Goal: Task Accomplishment & Management: Manage account settings

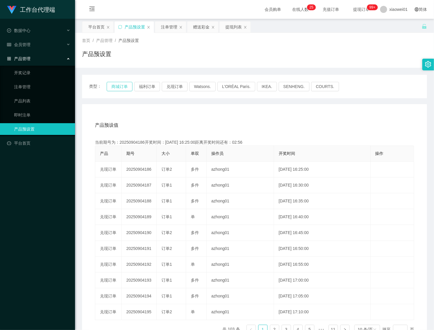
click at [115, 87] on button "商城订单" at bounding box center [120, 86] width 26 height 9
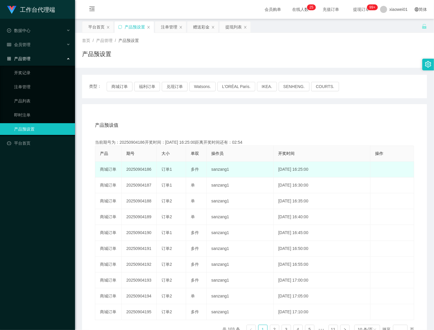
click at [137, 170] on td "20250904186" at bounding box center [139, 170] width 35 height 16
copy td "20250904186"
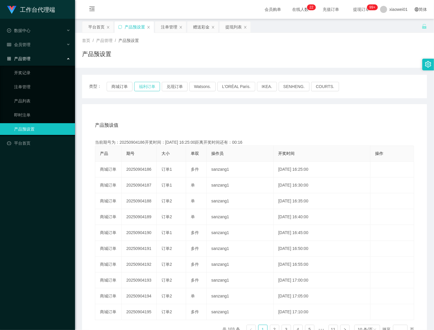
click at [143, 84] on button "福利订单" at bounding box center [147, 86] width 26 height 9
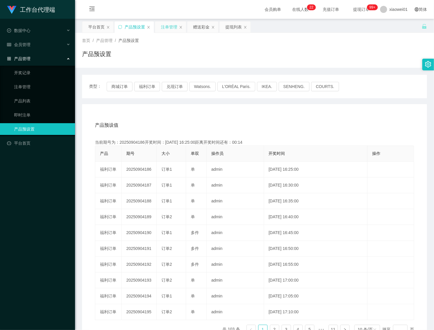
click at [173, 31] on div "注单管理" at bounding box center [169, 26] width 16 height 11
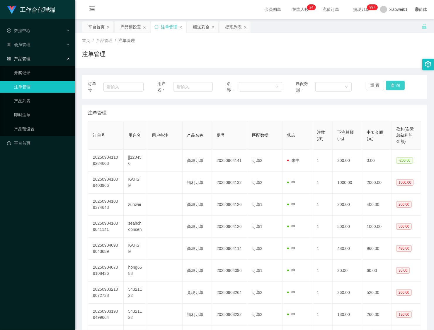
click at [397, 84] on button "查 询" at bounding box center [395, 85] width 19 height 9
click at [397, 84] on div "重 置 查 询" at bounding box center [394, 87] width 56 height 12
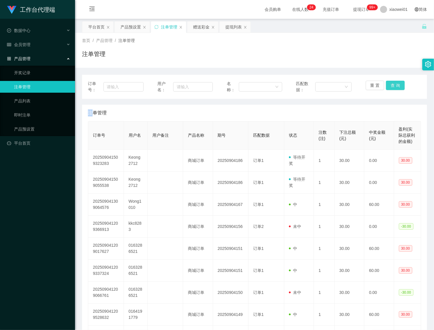
click at [397, 84] on button "查 询" at bounding box center [395, 85] width 19 height 9
click at [397, 84] on div "重 置 查 询" at bounding box center [394, 87] width 56 height 12
click at [397, 84] on button "查 询" at bounding box center [395, 85] width 19 height 9
click at [397, 84] on div "重 置 查 询" at bounding box center [394, 87] width 56 height 12
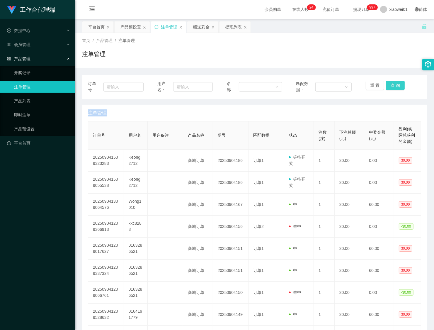
click at [397, 84] on button "查 询" at bounding box center [395, 85] width 19 height 9
click at [397, 84] on div "重 置 查 询" at bounding box center [394, 87] width 56 height 12
click at [397, 84] on button "查 询" at bounding box center [395, 85] width 19 height 9
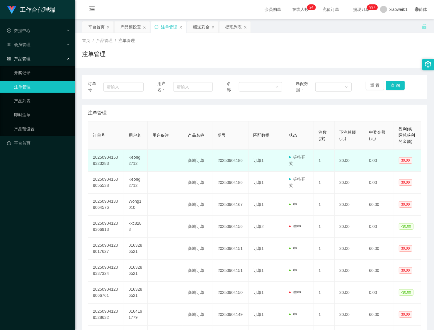
click at [133, 161] on td "Keong2712" at bounding box center [136, 160] width 24 height 22
copy td "Keong2712"
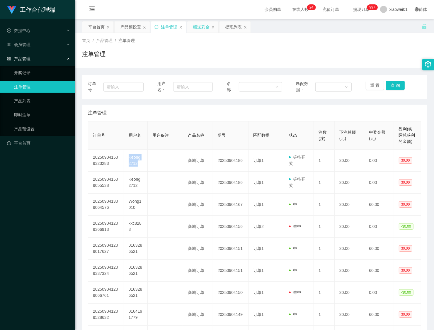
click at [204, 31] on div "赠送彩金" at bounding box center [201, 26] width 16 height 11
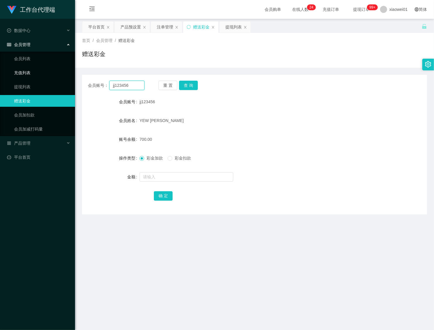
drag, startPoint x: 142, startPoint y: 86, endPoint x: 140, endPoint y: 89, distance: 4.6
click at [27, 72] on section "工作台代理端 数据中心 会员管理 会员列表 充值列表 提现列表 赠送彩金 会员加扣款 会员加减打码量 产品管理 开奖记录 注单管理 产品列表 即时注单 产品预…" at bounding box center [217, 172] width 434 height 344
paste input "Keong2712"
type input "Keong2712"
click at [183, 86] on button "查 询" at bounding box center [188, 85] width 19 height 9
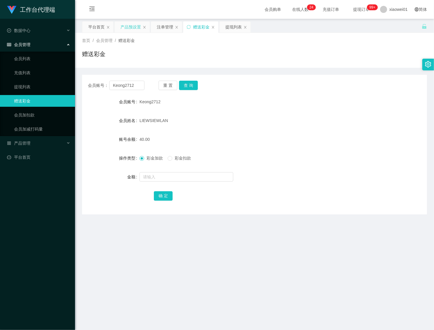
click at [136, 24] on div "产品预设置" at bounding box center [130, 26] width 21 height 11
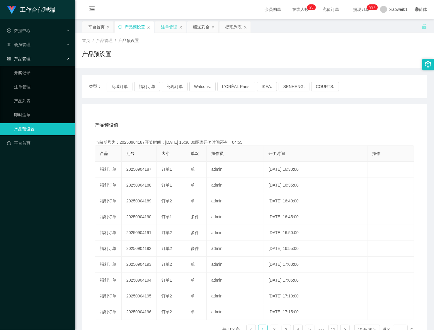
drag, startPoint x: 163, startPoint y: 30, endPoint x: 169, endPoint y: 31, distance: 6.0
click at [163, 30] on div "注单管理" at bounding box center [169, 26] width 16 height 11
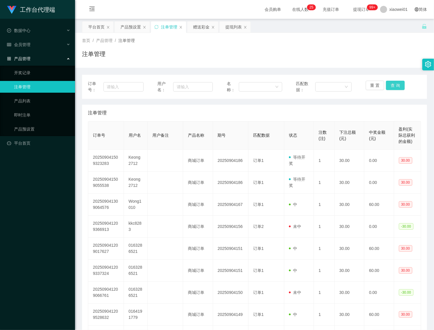
click at [396, 85] on button "查 询" at bounding box center [395, 85] width 19 height 9
click at [396, 85] on div "重 置 查 询" at bounding box center [394, 87] width 56 height 12
click at [198, 26] on div "赠送彩金" at bounding box center [201, 26] width 16 height 11
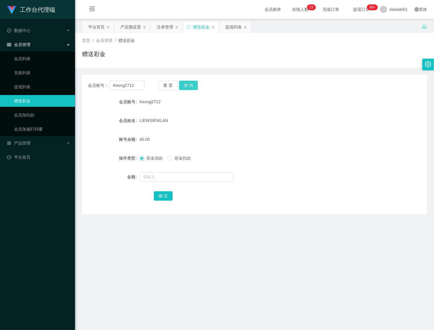
click at [191, 87] on button "查 询" at bounding box center [188, 85] width 19 height 9
click at [157, 176] on input "text" at bounding box center [187, 176] width 94 height 9
click at [174, 157] on span "彩金扣款" at bounding box center [182, 158] width 21 height 5
click at [161, 178] on input "text" at bounding box center [187, 176] width 94 height 9
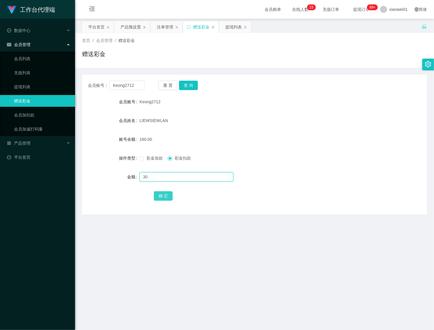
type input "30"
click at [165, 194] on button "确 定" at bounding box center [163, 195] width 19 height 9
click at [126, 23] on div "产品预设置" at bounding box center [130, 26] width 21 height 11
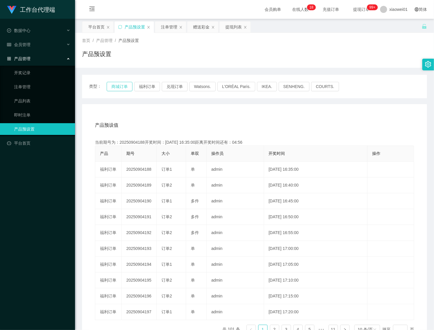
click at [125, 84] on button "商城订单" at bounding box center [120, 86] width 26 height 9
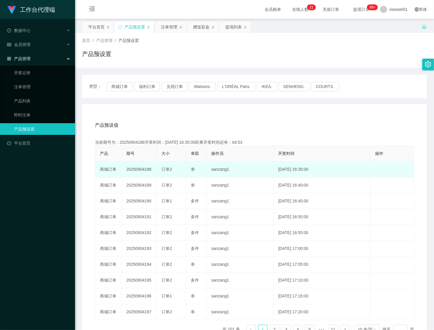
click at [128, 170] on td "20250904188" at bounding box center [139, 170] width 35 height 16
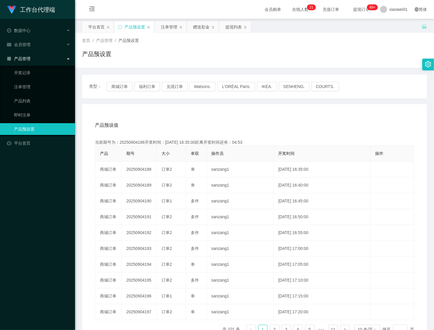
copy td "20250904188"
click at [200, 30] on div "赠送彩金" at bounding box center [201, 26] width 16 height 11
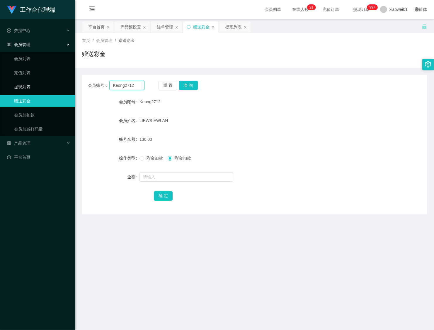
drag, startPoint x: 123, startPoint y: 85, endPoint x: 105, endPoint y: 84, distance: 18.5
click at [21, 84] on section "工作台代理端 数据中心 会员管理 会员列表 充值列表 提现列表 赠送彩金 会员加扣款 会员加减打码量 产品管理 开奖记录 注单管理 产品列表 即时注单 产品预…" at bounding box center [217, 172] width 434 height 344
paste input "wong1010"
type input "wong1010"
click at [191, 85] on button "查 询" at bounding box center [188, 85] width 19 height 9
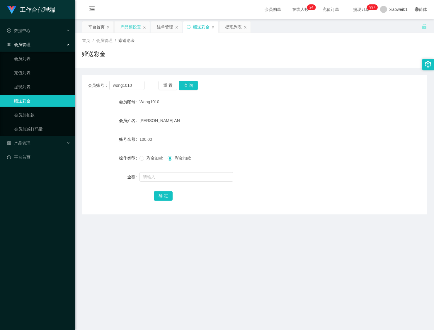
click at [129, 28] on div "产品预设置" at bounding box center [130, 26] width 21 height 11
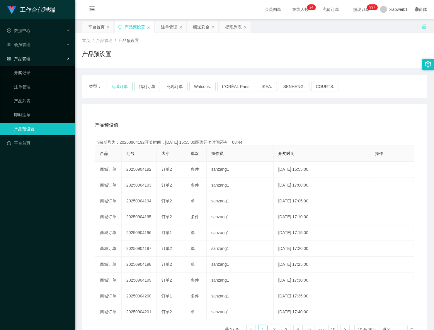
click at [122, 90] on button "商城订单" at bounding box center [120, 86] width 26 height 9
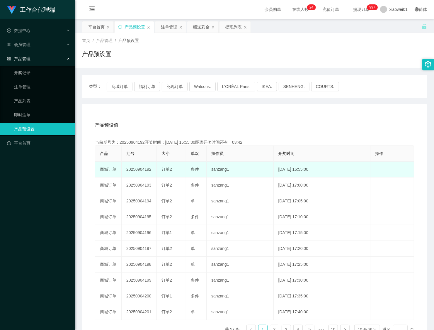
click at [141, 169] on td "20250904192" at bounding box center [139, 170] width 35 height 16
copy td "20250904192"
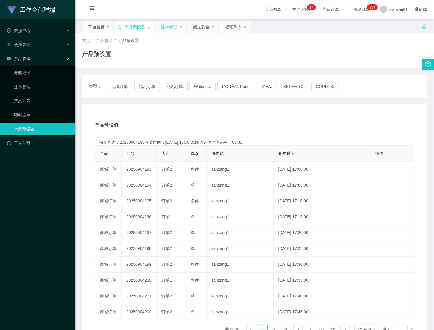
click at [171, 29] on div "注单管理" at bounding box center [169, 26] width 16 height 11
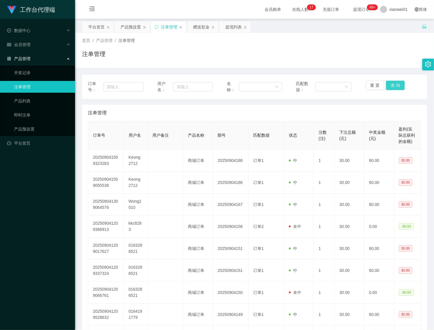
click at [390, 87] on button "查 询" at bounding box center [395, 85] width 19 height 9
click at [390, 87] on div "重 置 查 询" at bounding box center [394, 87] width 56 height 12
click at [390, 87] on button "查 询" at bounding box center [395, 85] width 19 height 9
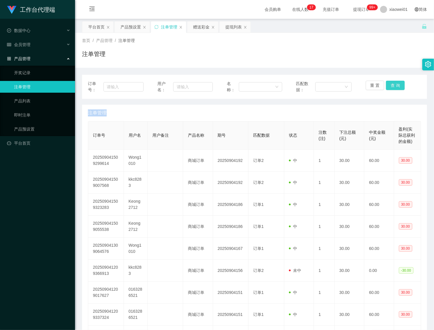
click at [390, 87] on div "重 置 查 询" at bounding box center [394, 87] width 56 height 12
click at [125, 30] on div "产品预设置" at bounding box center [130, 26] width 21 height 11
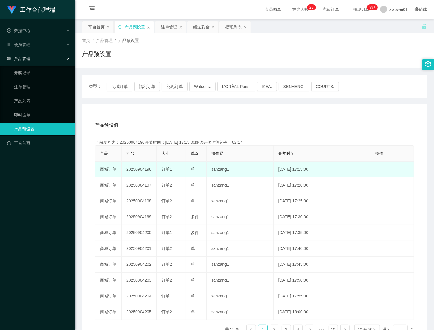
click at [135, 170] on td "20250904196" at bounding box center [139, 170] width 35 height 16
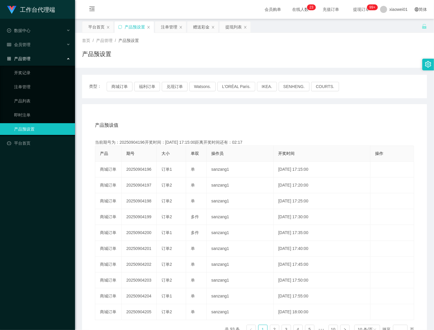
copy td "20250904196"
click at [169, 24] on div "注单管理" at bounding box center [169, 26] width 16 height 11
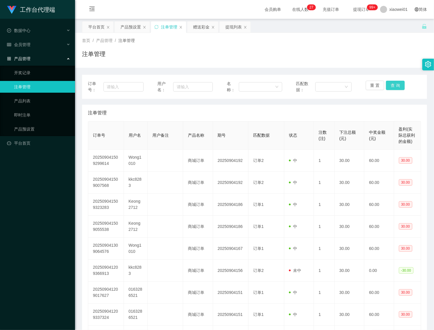
click at [390, 85] on button "查 询" at bounding box center [395, 85] width 19 height 9
click at [390, 85] on div "重 置 查 询" at bounding box center [394, 87] width 56 height 12
click at [390, 85] on button "查 询" at bounding box center [395, 85] width 19 height 9
click at [390, 85] on div "重 置 查 询" at bounding box center [394, 87] width 56 height 12
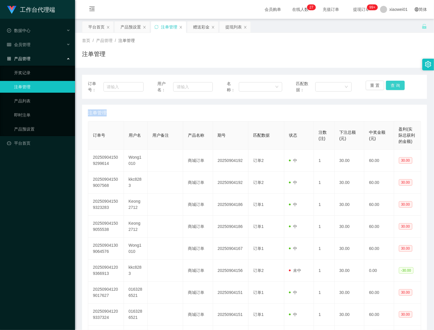
drag, startPoint x: 390, startPoint y: 85, endPoint x: 386, endPoint y: 29, distance: 56.4
click at [390, 85] on button "查 询" at bounding box center [395, 85] width 19 height 9
click at [393, 84] on button "查 询" at bounding box center [395, 85] width 19 height 9
click at [393, 84] on div "重 置 查 询" at bounding box center [394, 87] width 56 height 12
click at [393, 84] on button "查 询" at bounding box center [395, 85] width 19 height 9
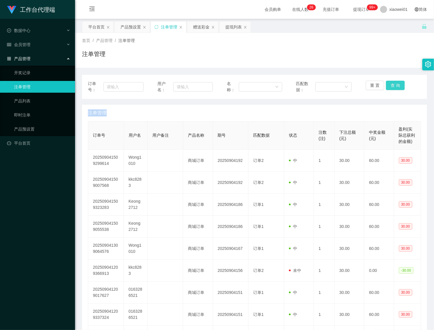
click at [393, 84] on div "重 置 查 询" at bounding box center [394, 87] width 56 height 12
drag, startPoint x: 393, startPoint y: 84, endPoint x: 393, endPoint y: 78, distance: 6.5
click at [393, 84] on button "查 询" at bounding box center [395, 85] width 19 height 9
click at [401, 82] on button "查 询" at bounding box center [395, 85] width 19 height 9
click at [401, 82] on div "重 置 查 询" at bounding box center [394, 87] width 56 height 12
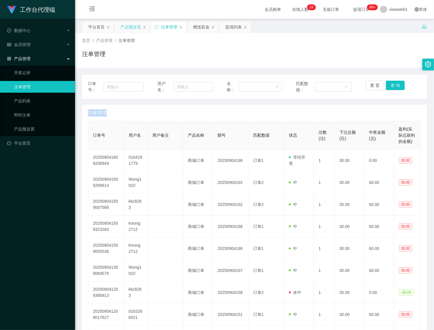
click at [138, 31] on div "产品预设置" at bounding box center [130, 26] width 21 height 11
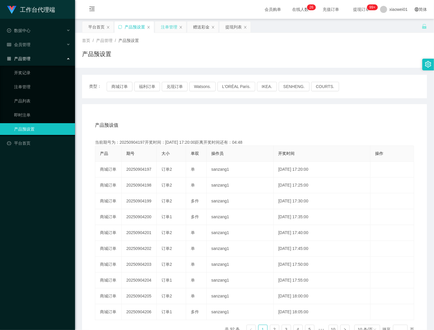
click at [168, 31] on div "注单管理" at bounding box center [169, 26] width 16 height 11
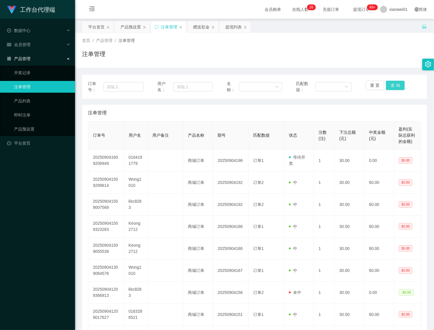
click at [392, 89] on button "查 询" at bounding box center [395, 85] width 19 height 9
click at [392, 89] on div "重 置 查 询" at bounding box center [394, 87] width 56 height 12
click at [392, 89] on button "查 询" at bounding box center [395, 85] width 19 height 9
click at [392, 89] on div "重 置 查 询" at bounding box center [394, 87] width 56 height 12
drag, startPoint x: 392, startPoint y: 89, endPoint x: 323, endPoint y: 79, distance: 69.6
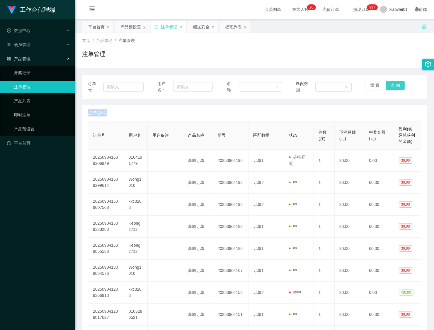
click at [392, 89] on button "查 询" at bounding box center [395, 85] width 19 height 9
click at [130, 28] on div "产品预设置" at bounding box center [130, 26] width 21 height 11
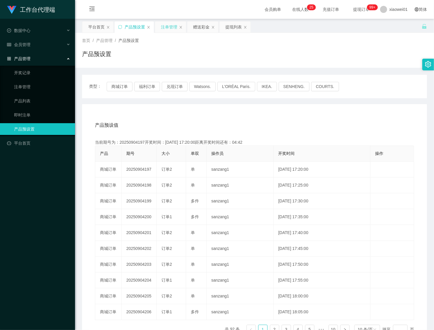
drag, startPoint x: 165, startPoint y: 29, endPoint x: 170, endPoint y: 31, distance: 5.8
click at [162, 29] on div "注单管理" at bounding box center [169, 26] width 16 height 11
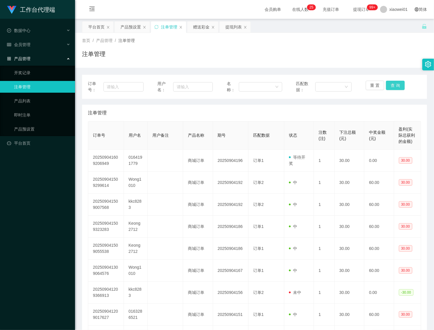
click at [393, 83] on button "查 询" at bounding box center [395, 85] width 19 height 9
click at [393, 83] on div "重 置 查 询" at bounding box center [394, 87] width 56 height 12
click at [393, 83] on button "查 询" at bounding box center [395, 85] width 19 height 9
click at [128, 23] on div "产品预设置" at bounding box center [130, 26] width 21 height 11
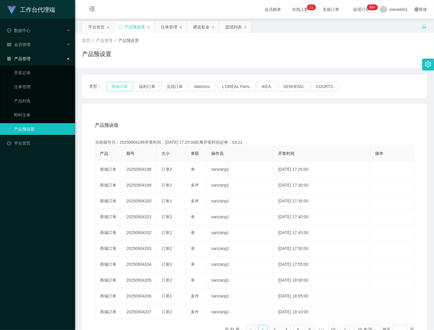
click at [117, 85] on button "商城订单" at bounding box center [120, 86] width 26 height 9
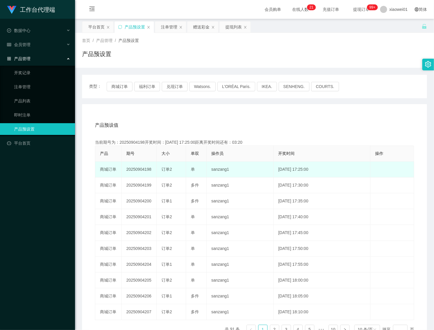
click at [138, 168] on td "20250904198" at bounding box center [139, 170] width 35 height 16
copy td "20250904198"
click at [143, 171] on td "20250904198" at bounding box center [139, 170] width 35 height 16
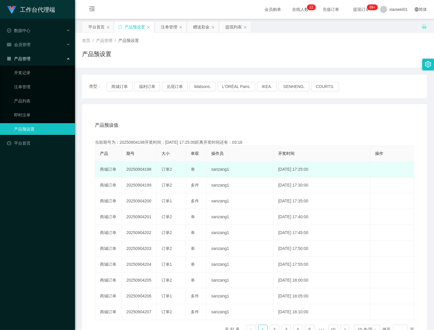
click at [143, 171] on td "20250904198" at bounding box center [139, 170] width 35 height 16
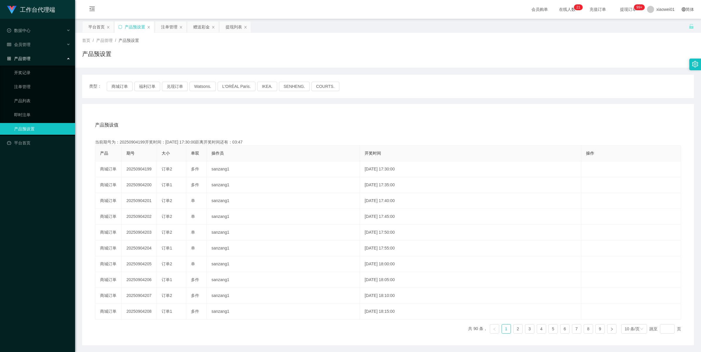
click at [138, 23] on div "产品预设置" at bounding box center [135, 26] width 21 height 11
click at [169, 28] on div "注单管理" at bounding box center [169, 26] width 16 height 11
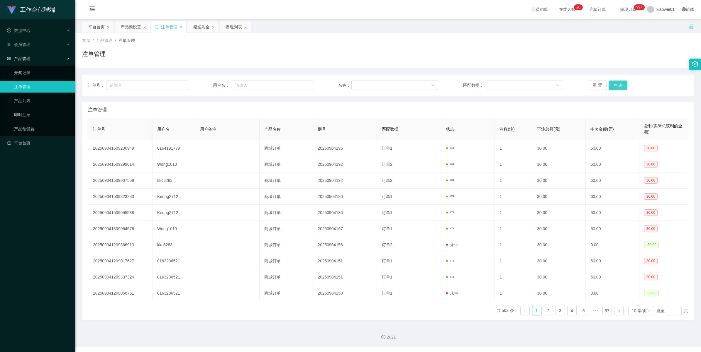
click at [434, 83] on button "查 询" at bounding box center [617, 85] width 19 height 9
click at [434, 83] on div "重 置 查 询" at bounding box center [638, 85] width 100 height 9
click at [434, 83] on button "查 询" at bounding box center [617, 85] width 19 height 9
click at [434, 83] on div "重 置 查 询" at bounding box center [638, 85] width 100 height 9
